Goal: Entertainment & Leisure: Consume media (video, audio)

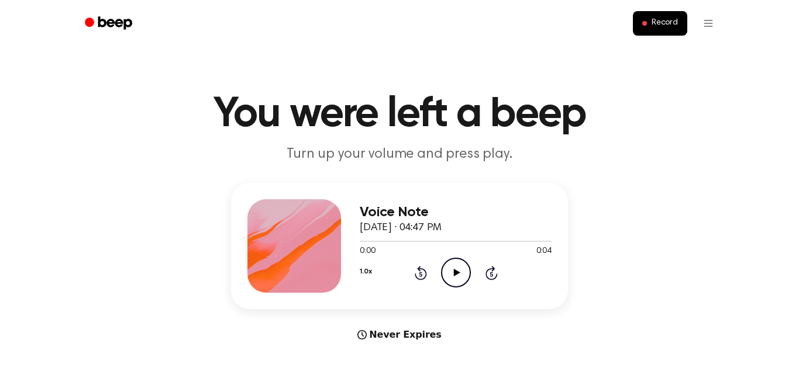
click at [452, 279] on icon "Play Audio" at bounding box center [456, 273] width 30 height 30
click at [444, 274] on icon "Play Audio" at bounding box center [456, 273] width 30 height 30
click at [450, 274] on icon "Play Audio" at bounding box center [456, 273] width 30 height 30
click at [455, 277] on icon "Play Audio" at bounding box center [456, 273] width 30 height 30
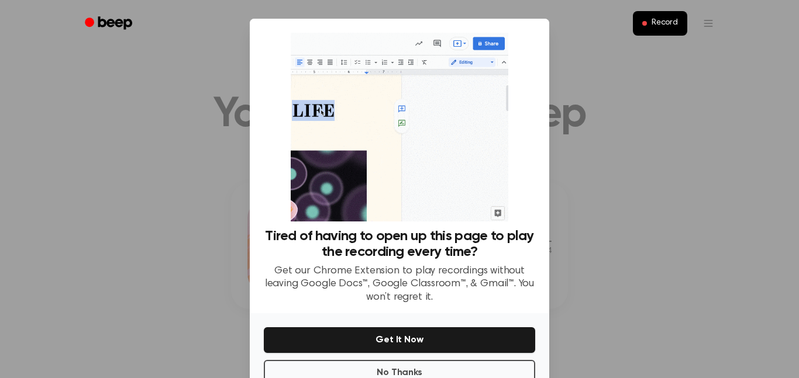
click at [597, 130] on div at bounding box center [399, 189] width 799 height 378
click at [694, 120] on div at bounding box center [399, 189] width 799 height 378
click at [404, 364] on button "No Thanks" at bounding box center [399, 373] width 271 height 26
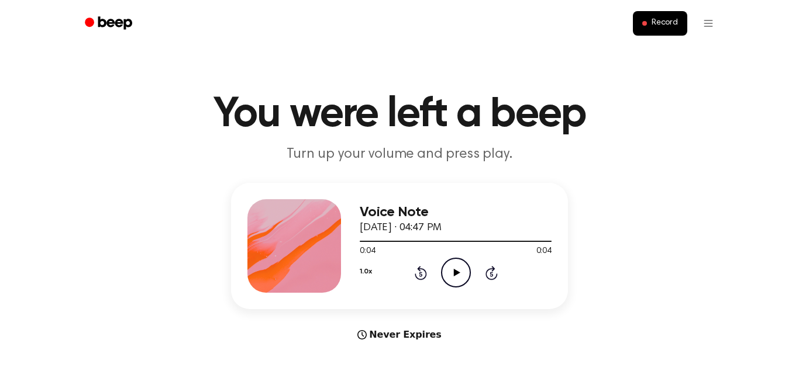
click at [448, 267] on icon "Play Audio" at bounding box center [456, 273] width 30 height 30
click at [448, 267] on icon "Pause Audio" at bounding box center [456, 273] width 30 height 30
click at [459, 278] on icon "Play Audio" at bounding box center [456, 273] width 30 height 30
click at [457, 275] on icon "Play Audio" at bounding box center [456, 273] width 30 height 30
click at [457, 278] on icon "Play Audio" at bounding box center [456, 273] width 30 height 30
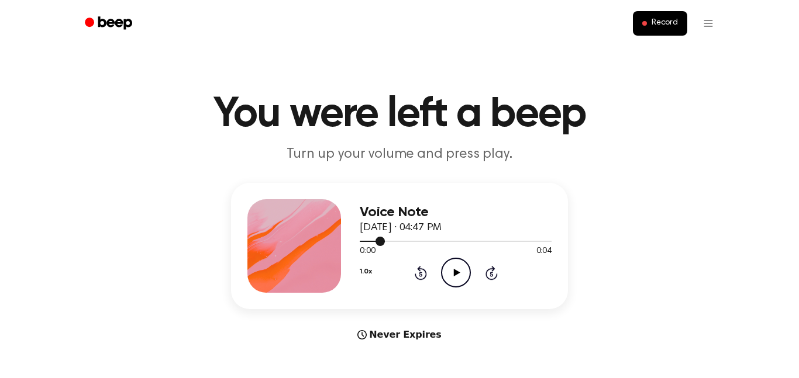
drag, startPoint x: 376, startPoint y: 237, endPoint x: 361, endPoint y: 239, distance: 16.0
click at [361, 239] on div at bounding box center [456, 240] width 192 height 9
click at [448, 274] on icon "Play Audio" at bounding box center [456, 273] width 30 height 30
click at [451, 268] on icon "Play Audio" at bounding box center [456, 273] width 30 height 30
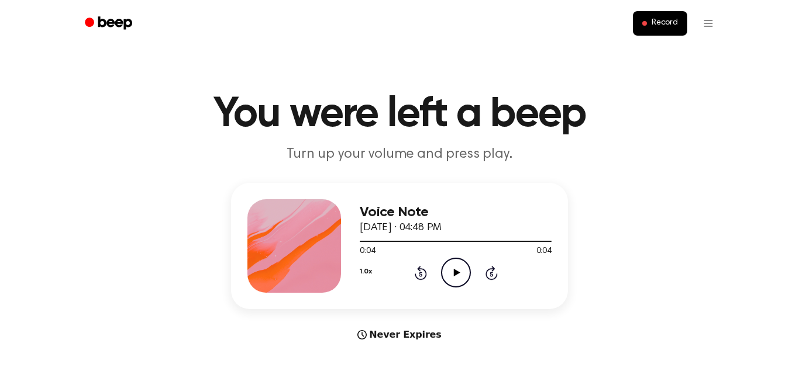
click at [459, 271] on icon "Play Audio" at bounding box center [456, 273] width 30 height 30
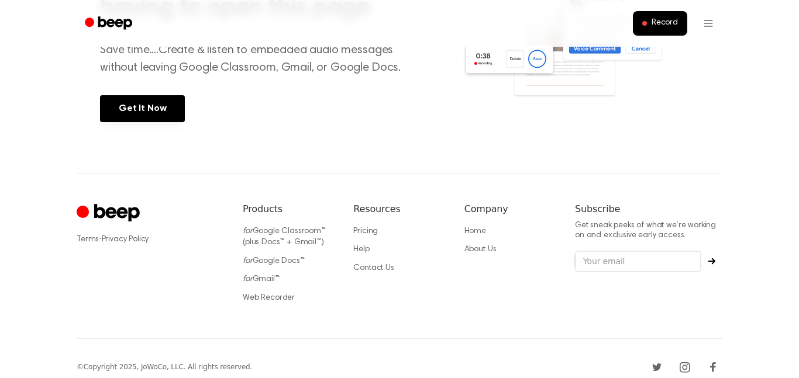
scroll to position [542, 0]
